Goal: Information Seeking & Learning: Learn about a topic

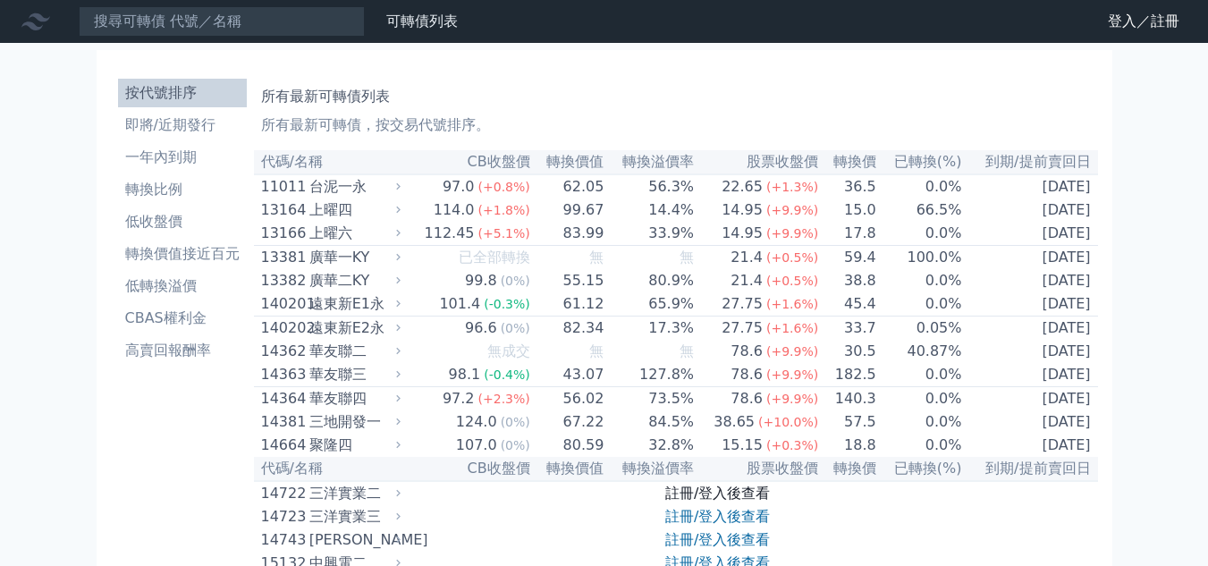
click at [732, 502] on link "註冊/登入後查看" at bounding box center [717, 493] width 105 height 17
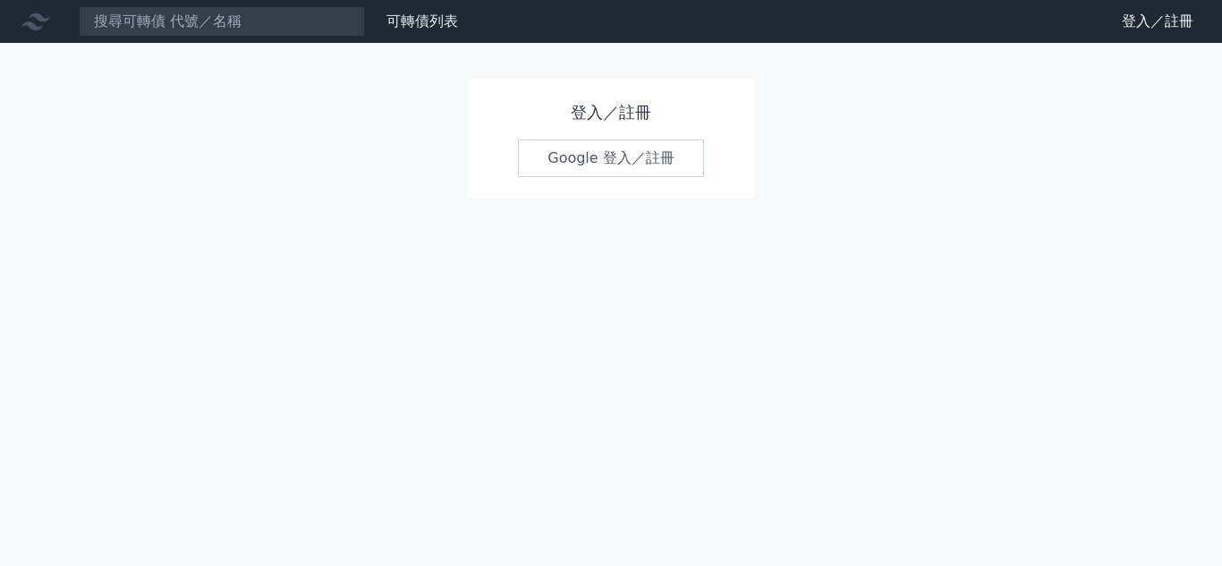
click at [581, 167] on link "Google 登入／註冊" at bounding box center [611, 159] width 186 height 38
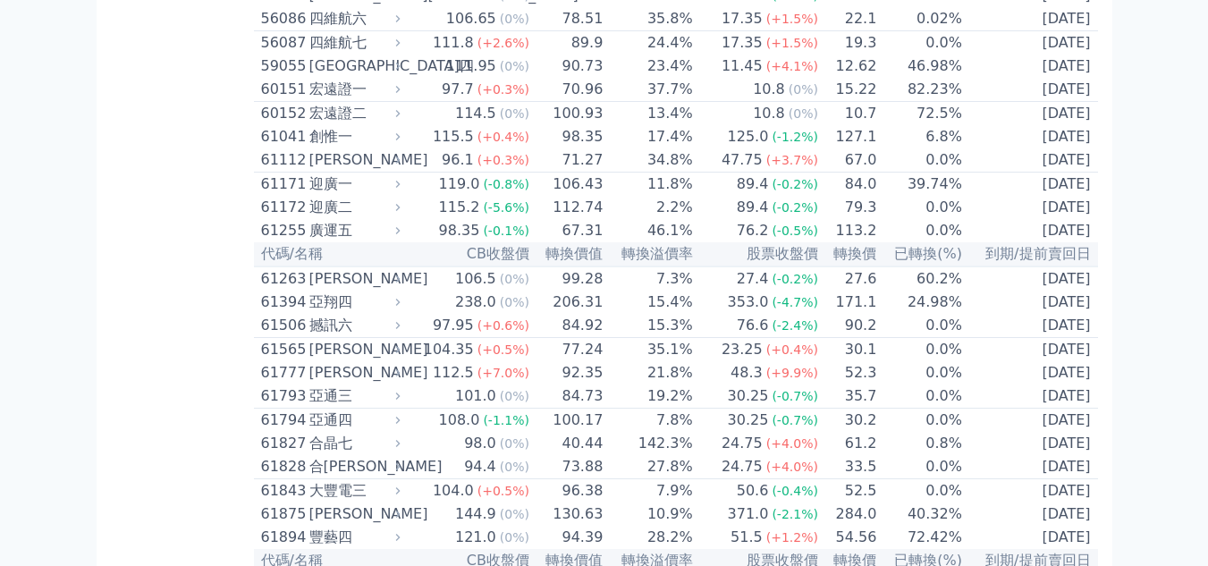
scroll to position [6171, 0]
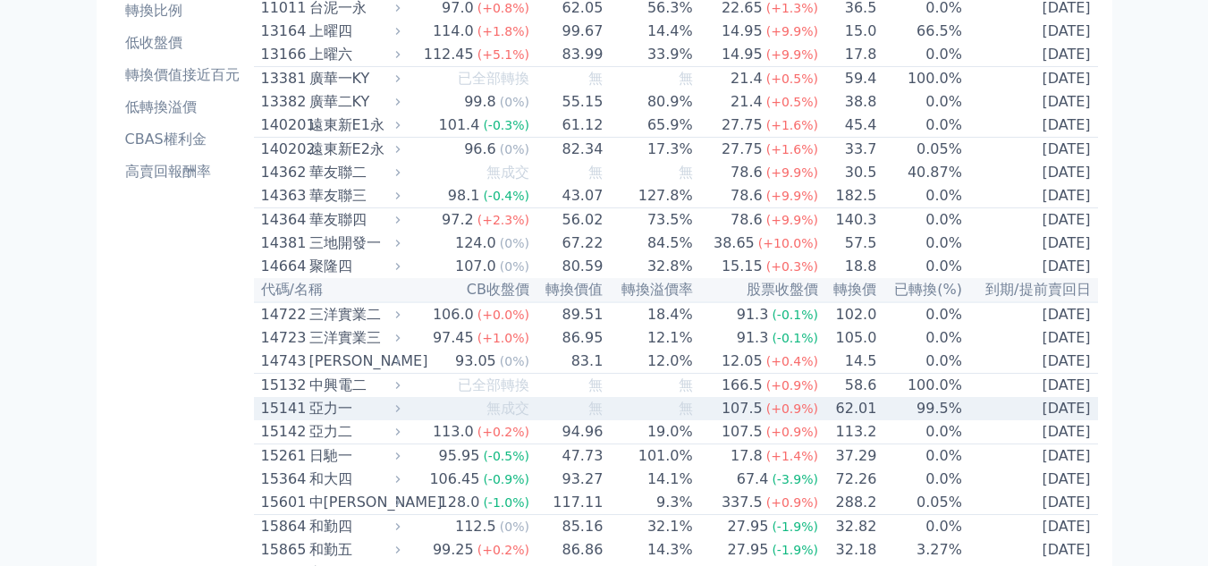
scroll to position [268, 0]
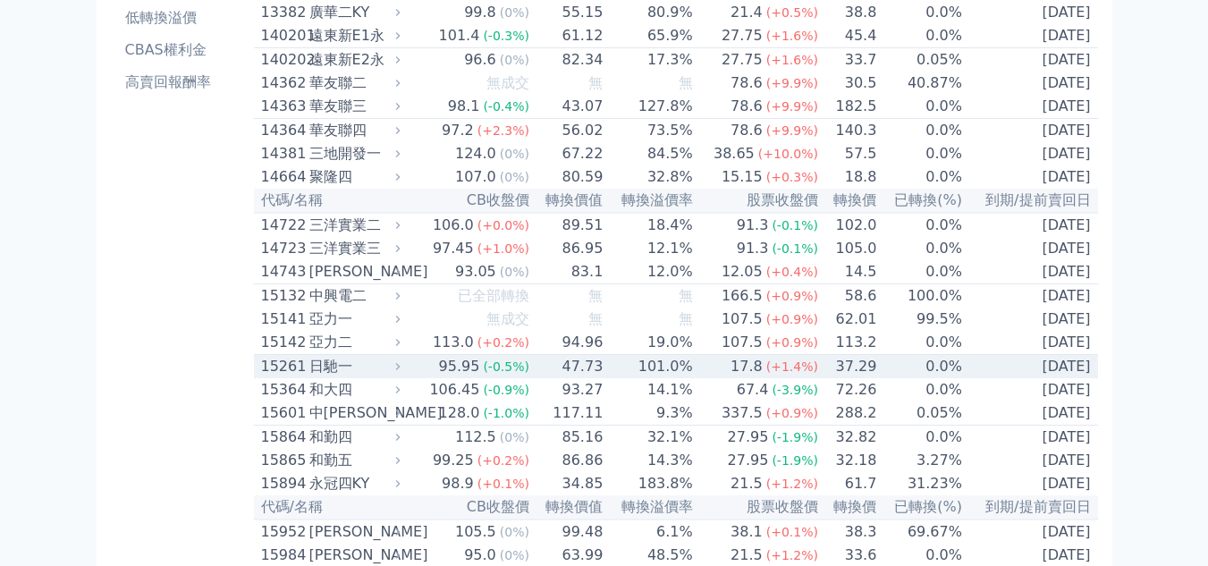
click at [470, 377] on div "95.95" at bounding box center [460, 366] width 48 height 21
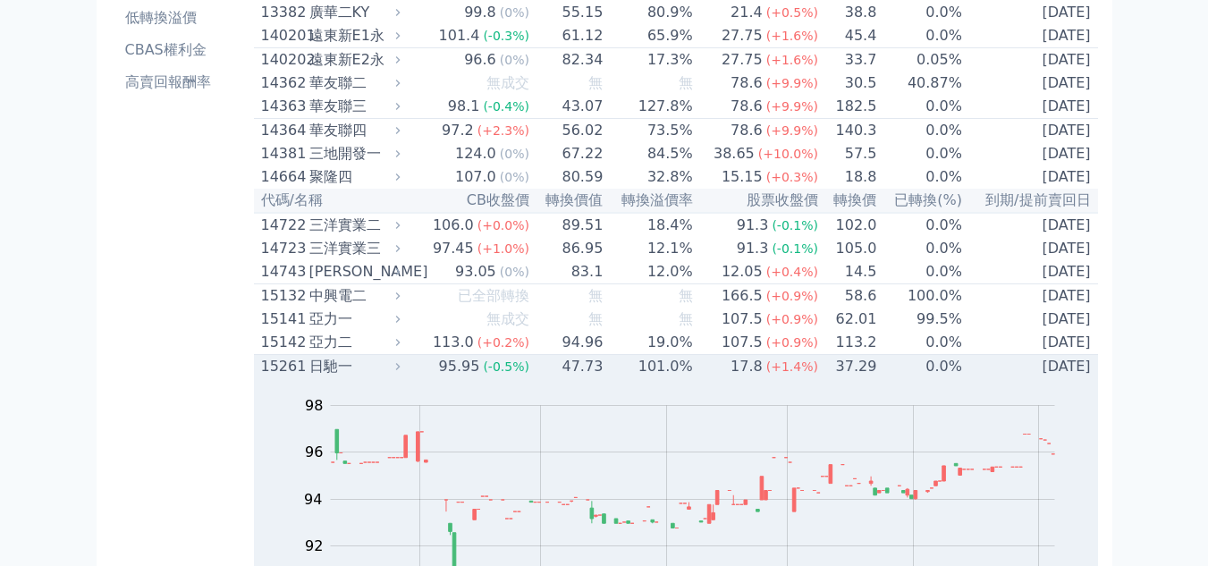
click at [470, 377] on div "95.95" at bounding box center [460, 366] width 48 height 21
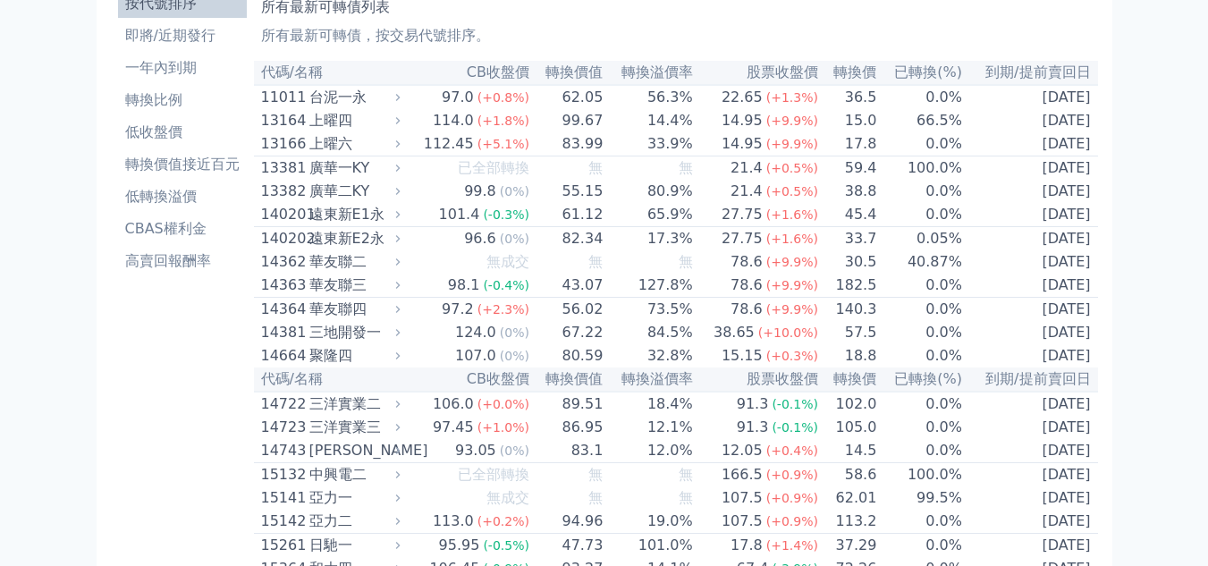
scroll to position [0, 0]
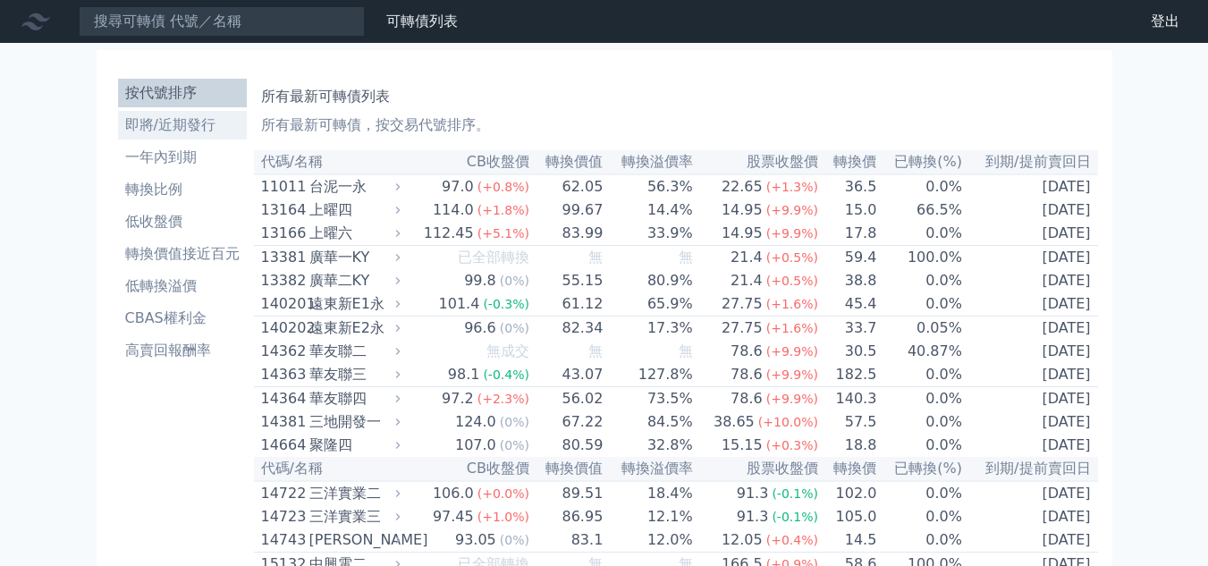
click at [169, 120] on li "即將/近期發行" at bounding box center [182, 124] width 129 height 21
